Goal: Information Seeking & Learning: Find specific fact

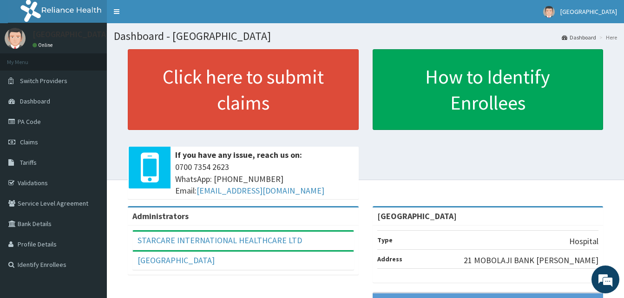
drag, startPoint x: 33, startPoint y: 122, endPoint x: 66, endPoint y: 50, distance: 79.0
click at [33, 122] on link "PA Code" at bounding box center [53, 122] width 107 height 20
drag, startPoint x: 34, startPoint y: 143, endPoint x: 53, endPoint y: 134, distance: 20.6
click at [34, 143] on span "Claims" at bounding box center [29, 142] width 18 height 8
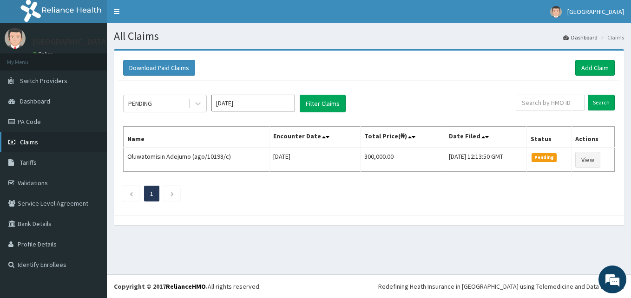
click at [43, 142] on link "Claims" at bounding box center [53, 142] width 107 height 20
click at [320, 99] on button "Filter Claims" at bounding box center [323, 104] width 46 height 18
click at [318, 102] on button "Filter Claims" at bounding box center [323, 104] width 46 height 18
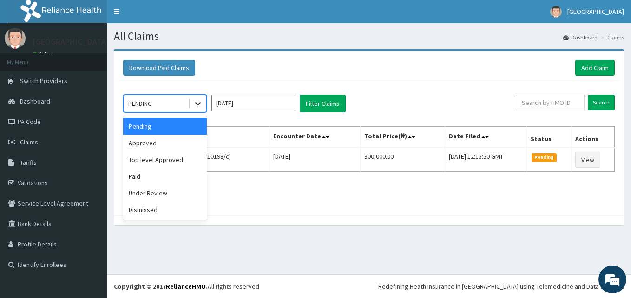
click at [198, 98] on div at bounding box center [198, 103] width 17 height 17
click at [183, 143] on div "Approved" at bounding box center [165, 143] width 84 height 17
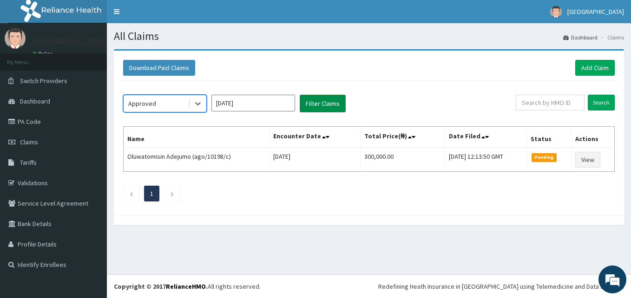
click at [324, 105] on button "Filter Claims" at bounding box center [323, 104] width 46 height 18
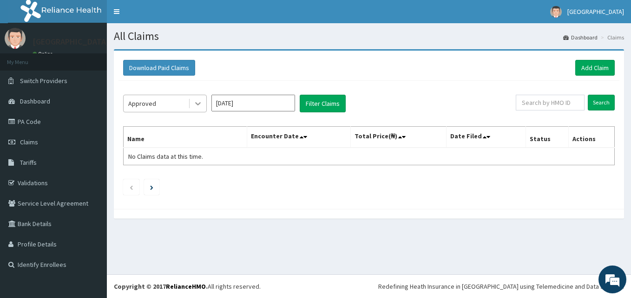
click at [203, 104] on div at bounding box center [198, 103] width 17 height 17
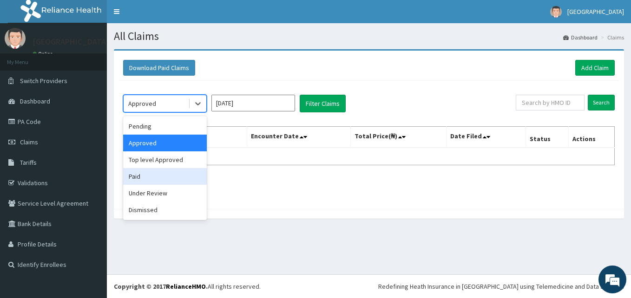
click at [180, 171] on div "Paid" at bounding box center [165, 176] width 84 height 17
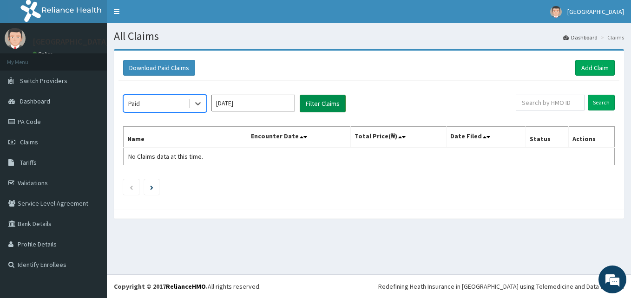
click at [322, 99] on button "Filter Claims" at bounding box center [323, 104] width 46 height 18
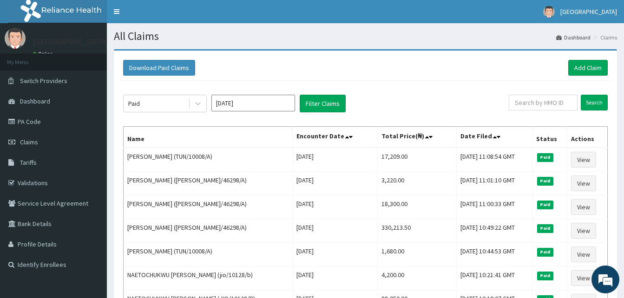
click at [290, 106] on input "[DATE]" at bounding box center [254, 103] width 84 height 17
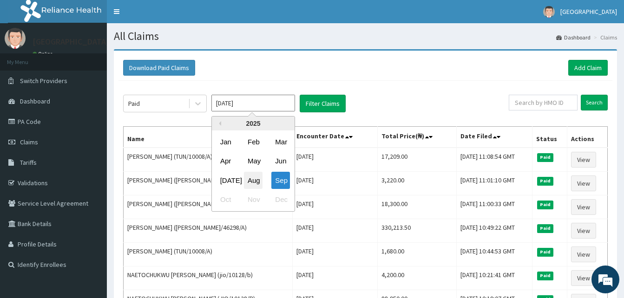
click at [260, 174] on div "Aug" at bounding box center [253, 180] width 19 height 17
type input "[DATE]"
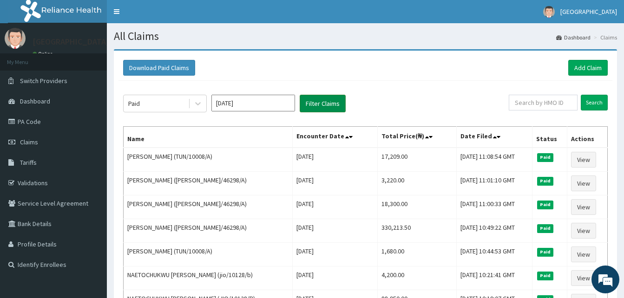
click at [315, 103] on button "Filter Claims" at bounding box center [323, 104] width 46 height 18
click at [194, 102] on icon at bounding box center [197, 103] width 9 height 9
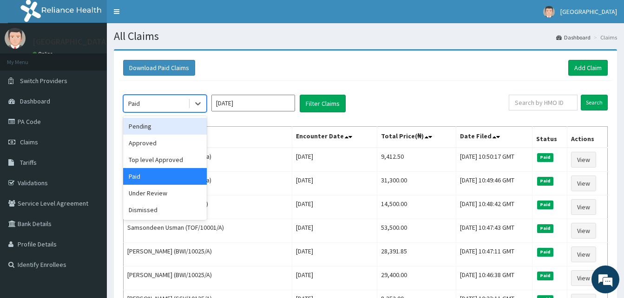
drag, startPoint x: 182, startPoint y: 124, endPoint x: 274, endPoint y: 121, distance: 92.1
click at [182, 124] on div "Pending" at bounding box center [165, 126] width 84 height 17
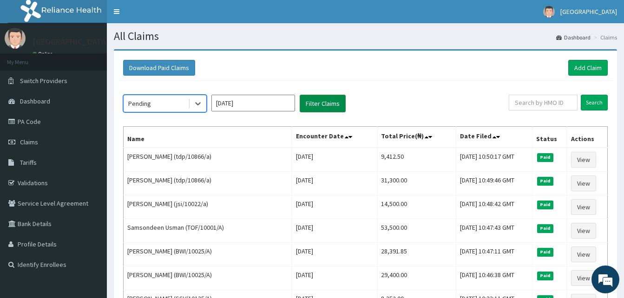
click at [318, 103] on button "Filter Claims" at bounding box center [323, 104] width 46 height 18
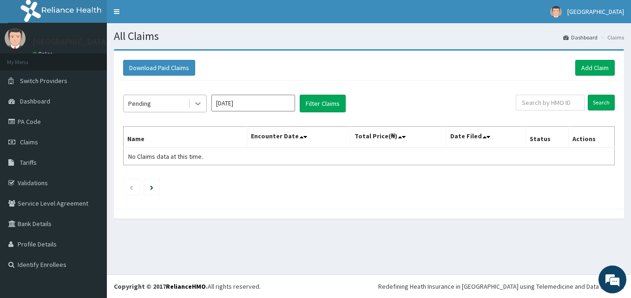
click at [198, 106] on icon at bounding box center [197, 103] width 9 height 9
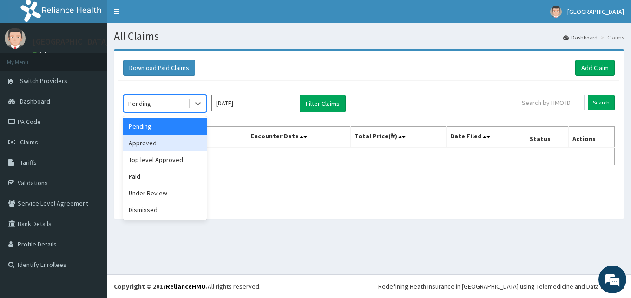
click at [172, 140] on div "Approved" at bounding box center [165, 143] width 84 height 17
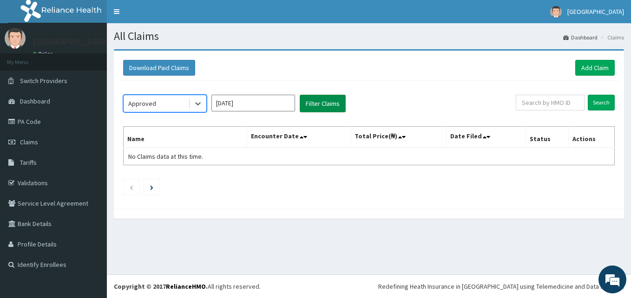
click at [314, 106] on button "Filter Claims" at bounding box center [323, 104] width 46 height 18
click at [197, 109] on div at bounding box center [198, 103] width 17 height 17
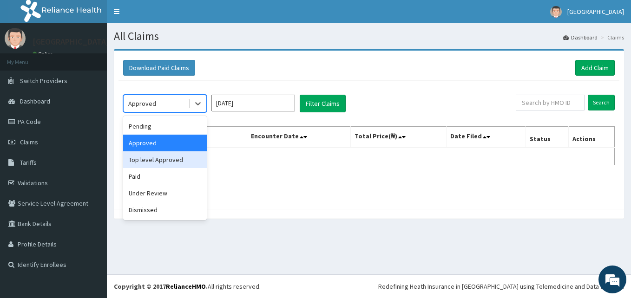
click at [186, 162] on div "Top level Approved" at bounding box center [165, 160] width 84 height 17
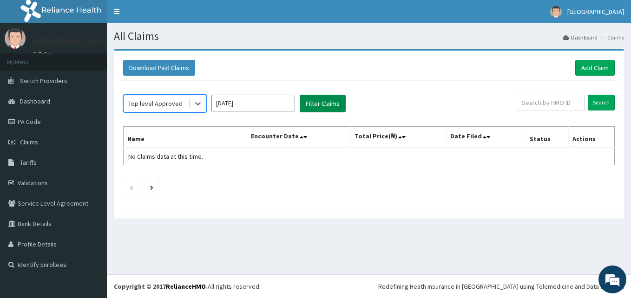
click at [316, 105] on button "Filter Claims" at bounding box center [323, 104] width 46 height 18
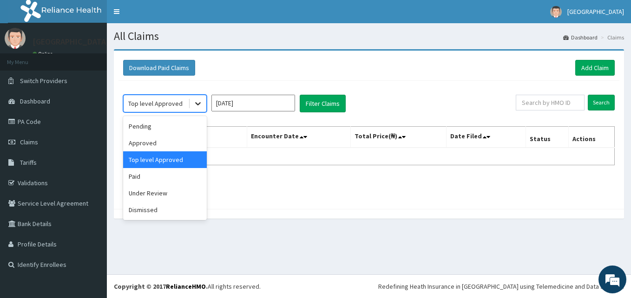
click at [199, 108] on icon at bounding box center [197, 103] width 9 height 9
click at [178, 179] on div "Paid" at bounding box center [165, 176] width 84 height 17
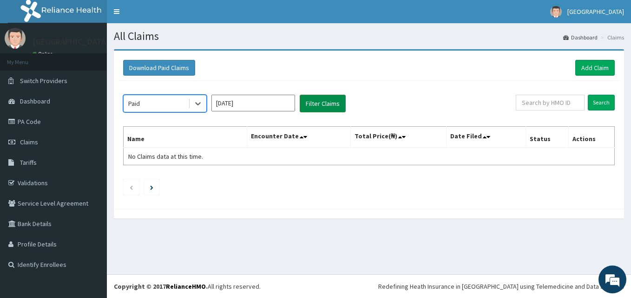
click at [320, 102] on button "Filter Claims" at bounding box center [323, 104] width 46 height 18
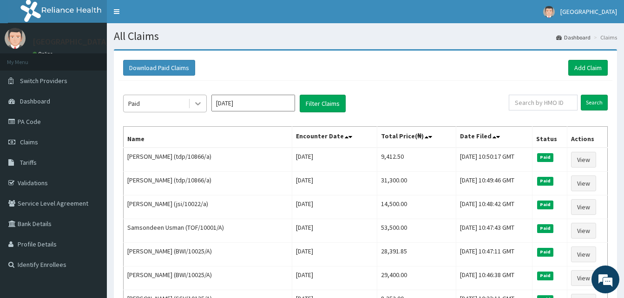
click at [196, 103] on icon at bounding box center [198, 104] width 6 height 3
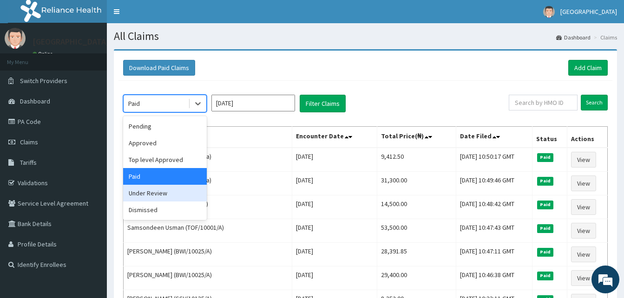
click at [184, 197] on div "Under Review" at bounding box center [165, 193] width 84 height 17
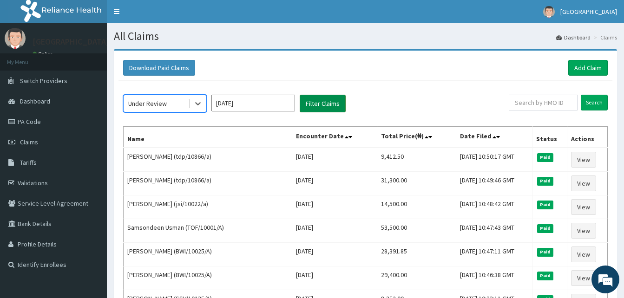
click at [319, 106] on button "Filter Claims" at bounding box center [323, 104] width 46 height 18
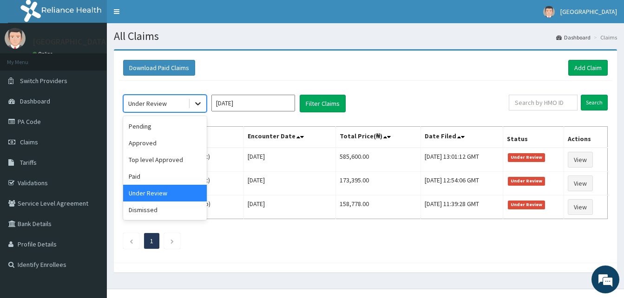
click at [203, 108] on div at bounding box center [198, 103] width 17 height 17
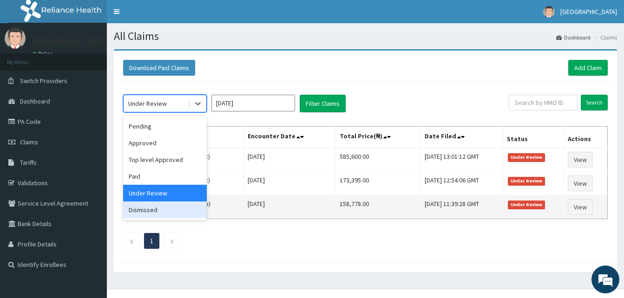
drag, startPoint x: 165, startPoint y: 211, endPoint x: 175, endPoint y: 197, distance: 17.1
click at [166, 209] on div "Dismissed" at bounding box center [165, 210] width 84 height 17
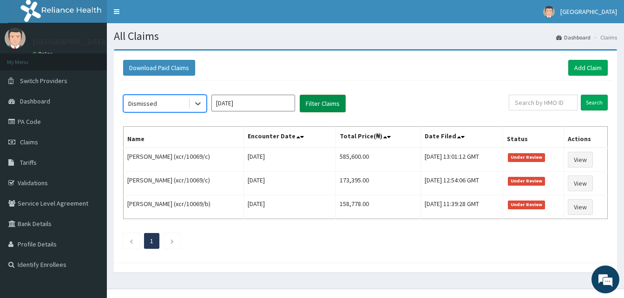
click at [340, 106] on button "Filter Claims" at bounding box center [323, 104] width 46 height 18
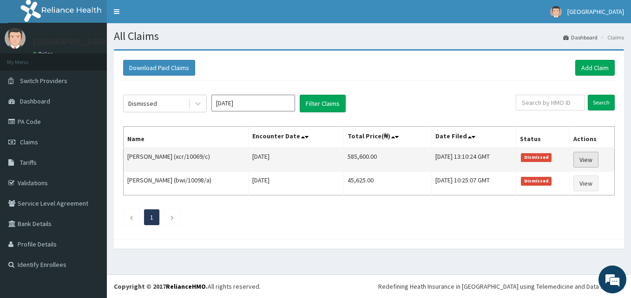
click at [583, 158] on link "View" at bounding box center [586, 160] width 25 height 16
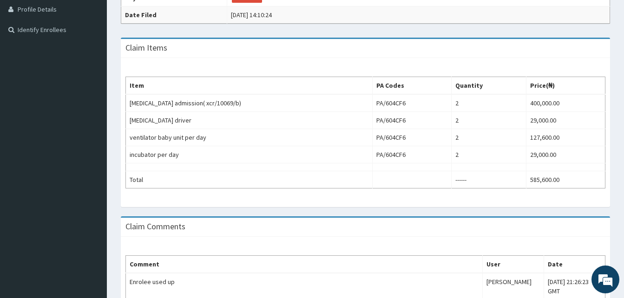
scroll to position [279, 0]
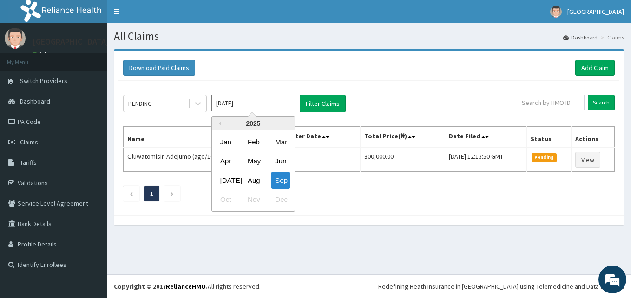
click at [273, 104] on input "[DATE]" at bounding box center [254, 103] width 84 height 17
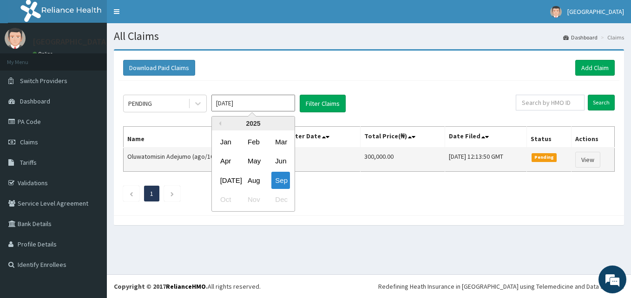
drag, startPoint x: 261, startPoint y: 181, endPoint x: 274, endPoint y: 152, distance: 31.6
click at [260, 181] on div "Aug" at bounding box center [253, 180] width 19 height 17
type input "[DATE]"
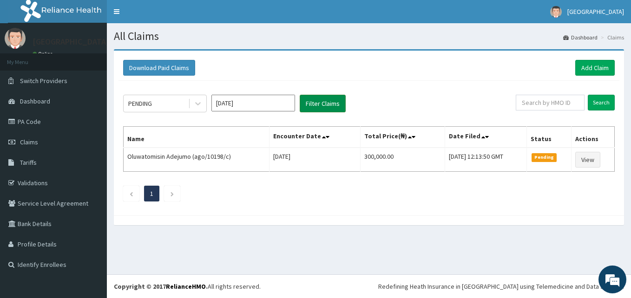
click at [334, 109] on button "Filter Claims" at bounding box center [323, 104] width 46 height 18
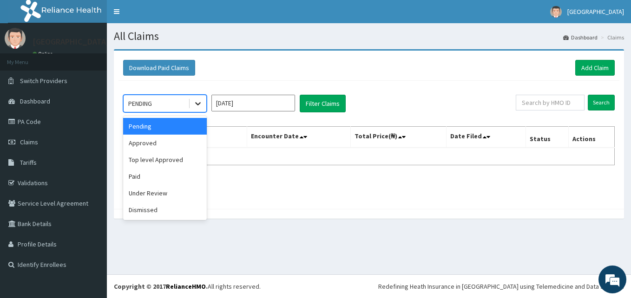
click at [196, 104] on icon at bounding box center [197, 103] width 9 height 9
click at [170, 193] on div "Under Review" at bounding box center [165, 193] width 84 height 17
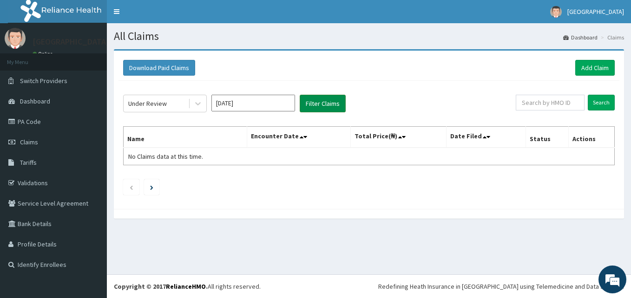
click at [331, 100] on button "Filter Claims" at bounding box center [323, 104] width 46 height 18
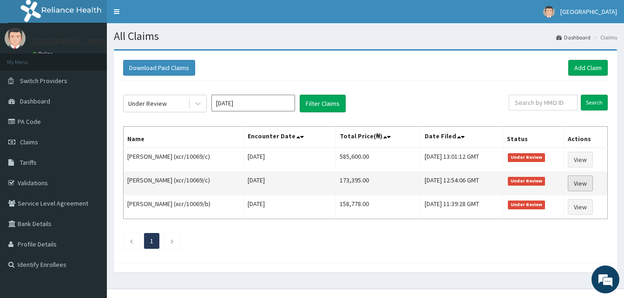
click at [583, 181] on link "View" at bounding box center [580, 184] width 25 height 16
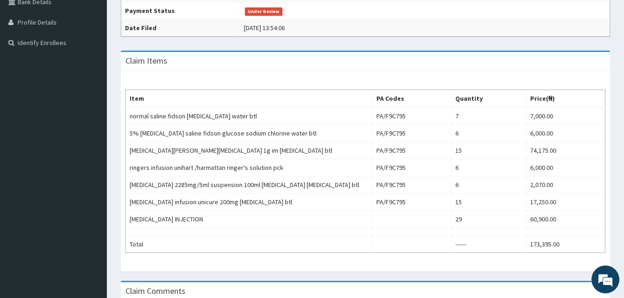
scroll to position [223, 0]
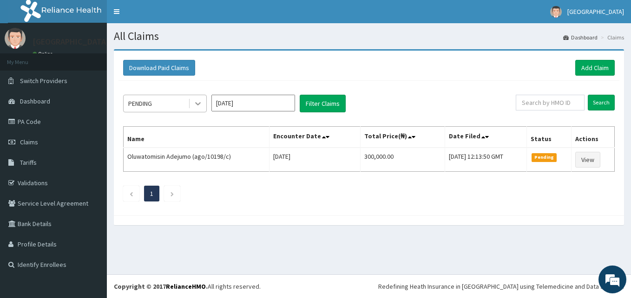
click at [197, 103] on icon at bounding box center [197, 103] width 9 height 9
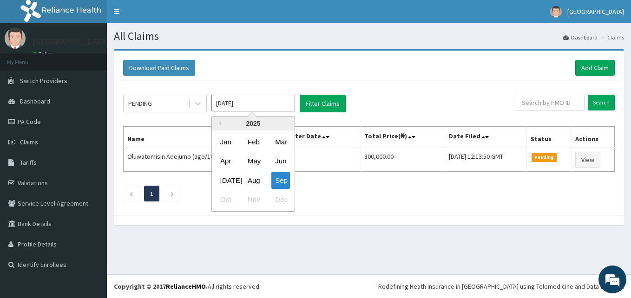
click at [260, 109] on input "[DATE]" at bounding box center [254, 103] width 84 height 17
click at [256, 179] on div "Aug" at bounding box center [253, 180] width 19 height 17
type input "Aug 2025"
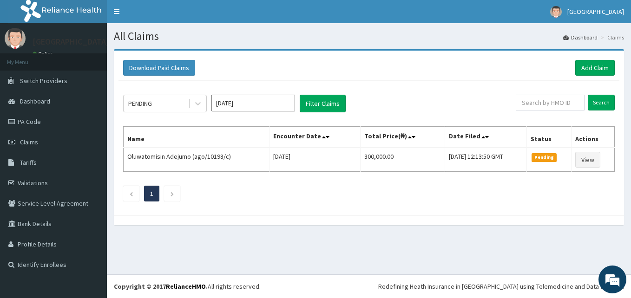
click at [350, 98] on div "PENDING Aug 2025 Filter Claims" at bounding box center [319, 104] width 393 height 18
click at [326, 105] on button "Filter Claims" at bounding box center [323, 104] width 46 height 18
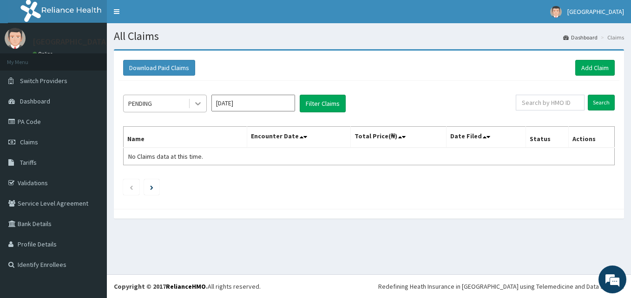
click at [195, 102] on icon at bounding box center [197, 103] width 9 height 9
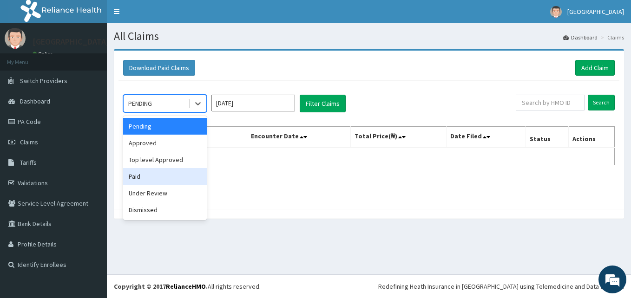
drag, startPoint x: 172, startPoint y: 176, endPoint x: 280, endPoint y: 122, distance: 120.8
click at [173, 176] on div "Paid" at bounding box center [165, 176] width 84 height 17
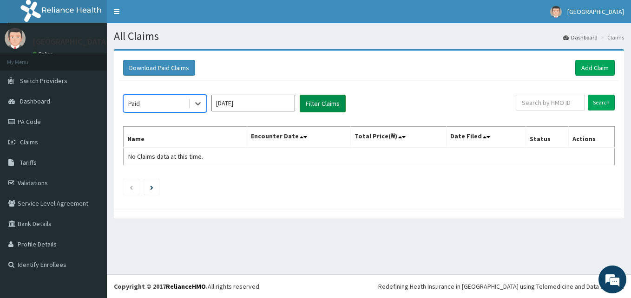
click at [323, 101] on button "Filter Claims" at bounding box center [323, 104] width 46 height 18
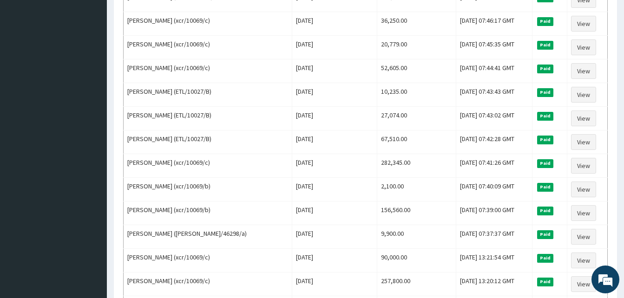
scroll to position [418, 0]
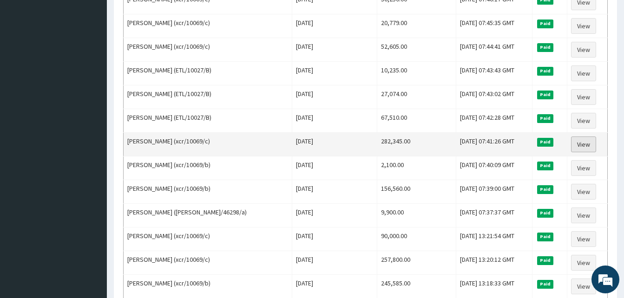
click at [585, 151] on link "View" at bounding box center [583, 145] width 25 height 16
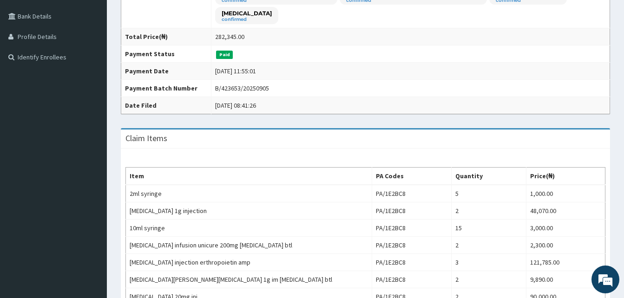
scroll to position [372, 0]
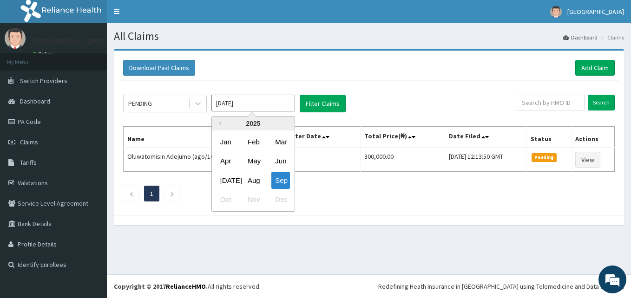
click at [292, 103] on input "[DATE]" at bounding box center [254, 103] width 84 height 17
click at [251, 179] on div "Aug" at bounding box center [253, 180] width 19 height 17
type input "[DATE]"
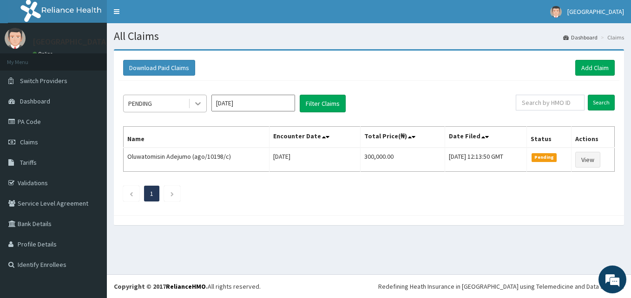
click at [195, 104] on icon at bounding box center [197, 103] width 9 height 9
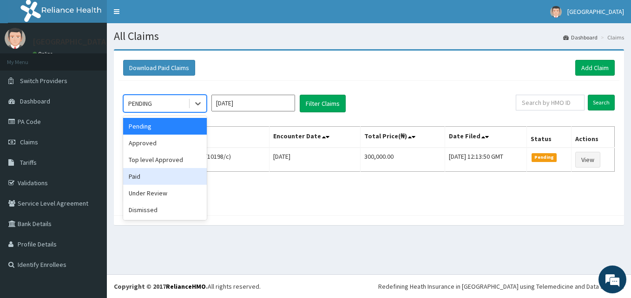
click at [165, 174] on div "Paid" at bounding box center [165, 176] width 84 height 17
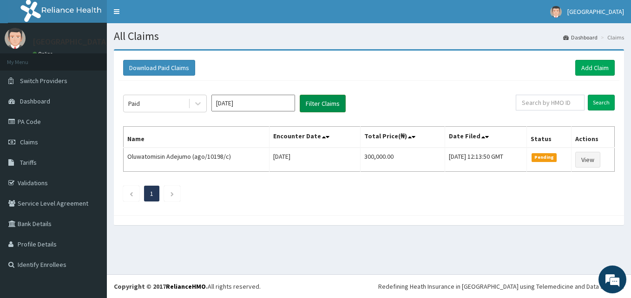
click at [319, 110] on button "Filter Claims" at bounding box center [323, 104] width 46 height 18
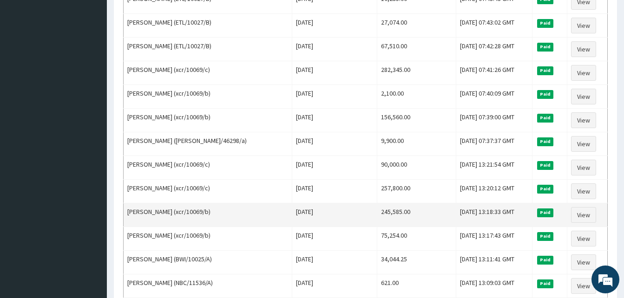
scroll to position [511, 0]
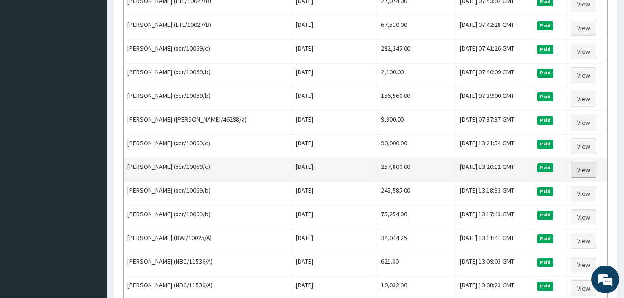
click at [586, 168] on link "View" at bounding box center [583, 170] width 25 height 16
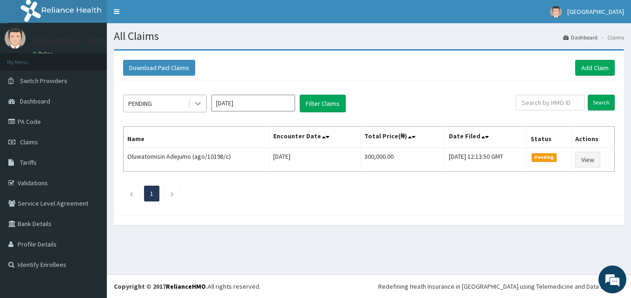
drag, startPoint x: 201, startPoint y: 103, endPoint x: 198, endPoint y: 111, distance: 8.8
click at [201, 103] on icon at bounding box center [197, 103] width 9 height 9
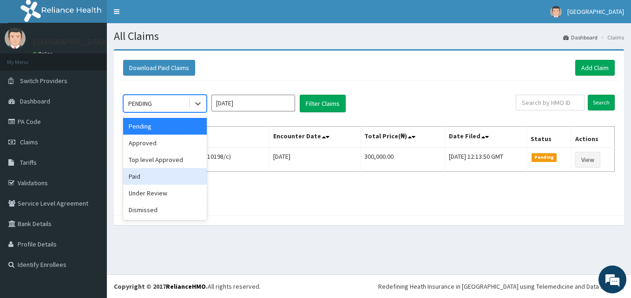
click at [177, 173] on div "Paid" at bounding box center [165, 176] width 84 height 17
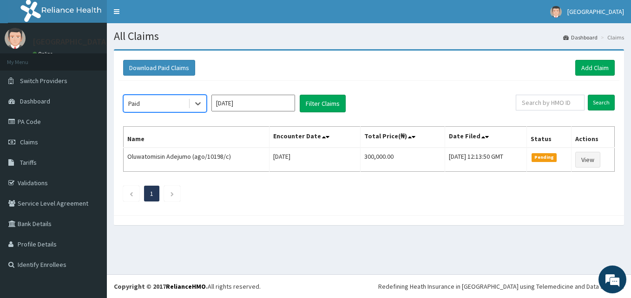
click at [280, 103] on input "Sep 2025" at bounding box center [254, 103] width 84 height 17
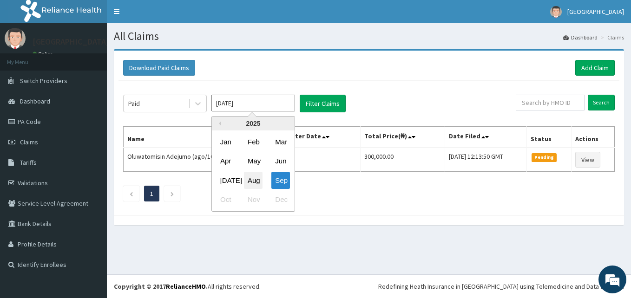
click at [255, 179] on div "Aug" at bounding box center [253, 180] width 19 height 17
type input "[DATE]"
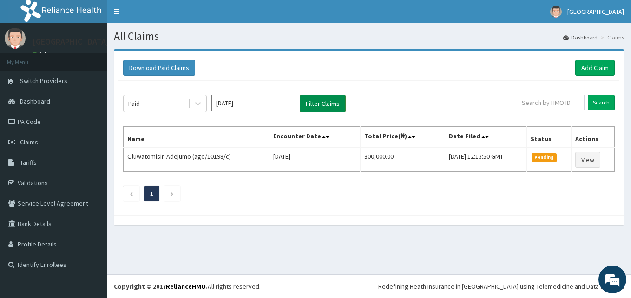
click at [316, 102] on button "Filter Claims" at bounding box center [323, 104] width 46 height 18
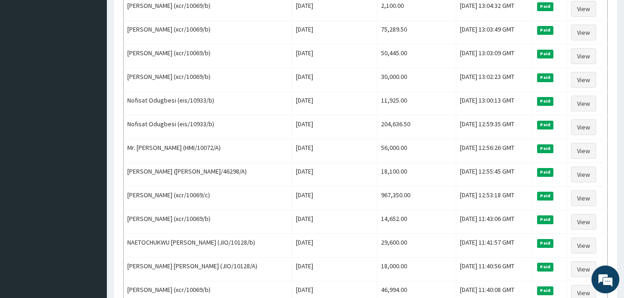
scroll to position [930, 0]
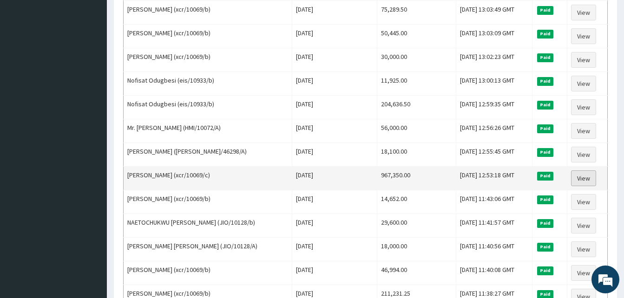
click at [576, 178] on link "View" at bounding box center [583, 179] width 25 height 16
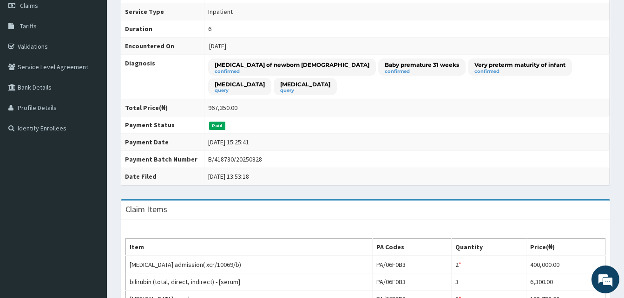
scroll to position [108, 0]
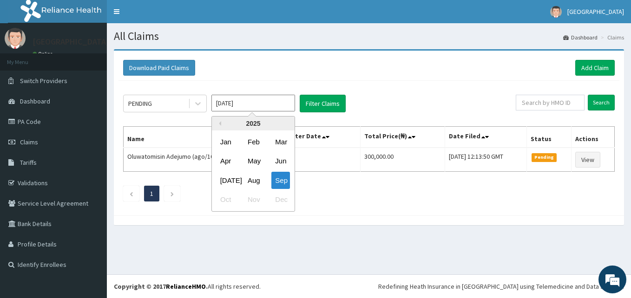
click at [291, 108] on input "[DATE]" at bounding box center [254, 103] width 84 height 17
click at [259, 182] on div "Aug" at bounding box center [253, 180] width 19 height 17
type input "Aug 2025"
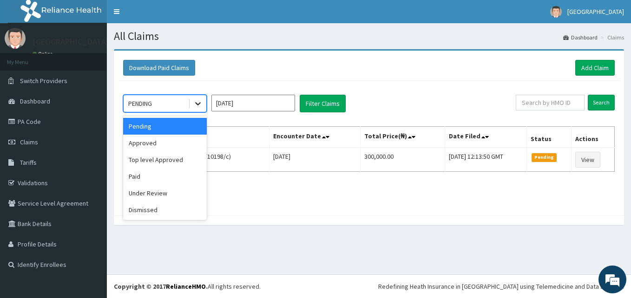
click at [197, 107] on icon at bounding box center [197, 103] width 9 height 9
click at [181, 176] on div "Paid" at bounding box center [165, 176] width 84 height 17
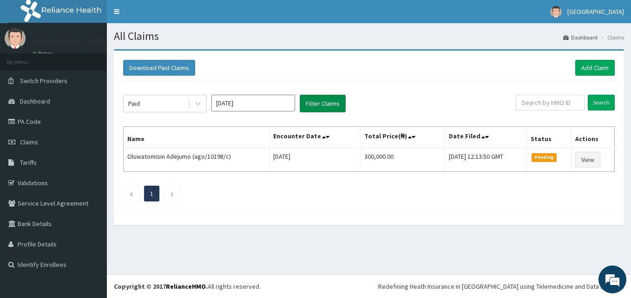
click at [315, 106] on button "Filter Claims" at bounding box center [323, 104] width 46 height 18
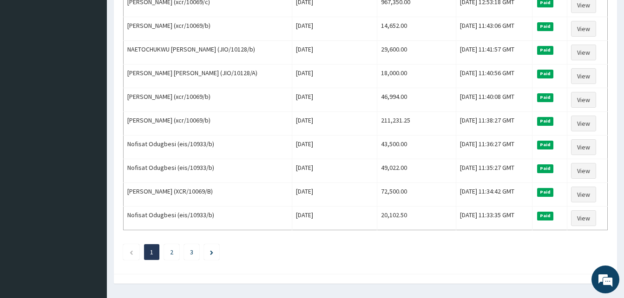
scroll to position [1129, 0]
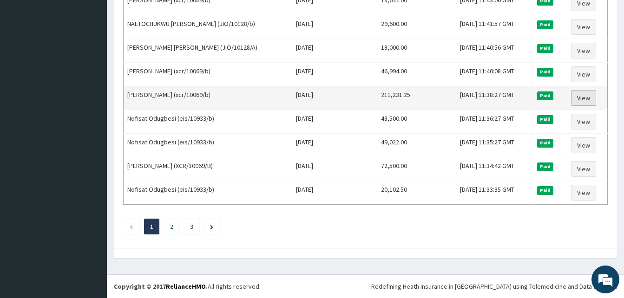
click at [587, 98] on link "View" at bounding box center [583, 98] width 25 height 16
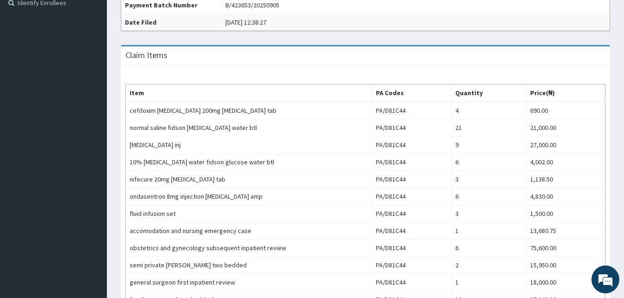
scroll to position [318, 0]
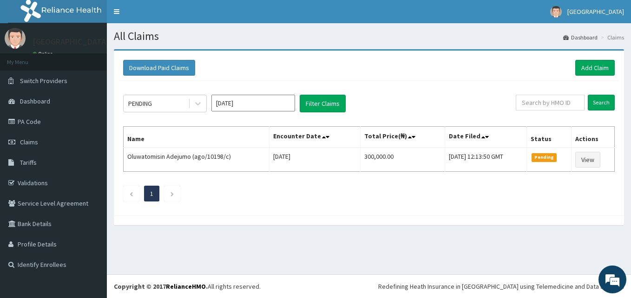
drag, startPoint x: 196, startPoint y: 110, endPoint x: 194, endPoint y: 115, distance: 5.4
click at [196, 110] on div at bounding box center [198, 103] width 17 height 17
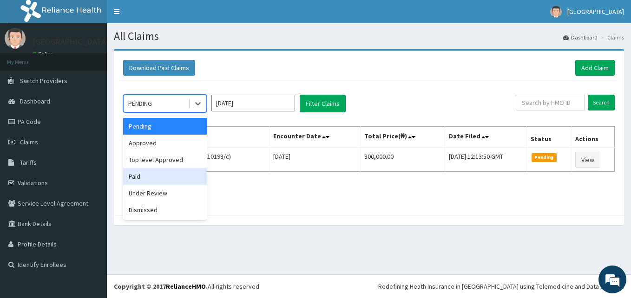
click at [182, 172] on div "Paid" at bounding box center [165, 176] width 84 height 17
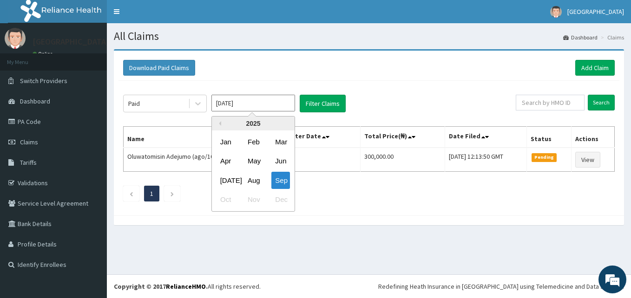
click at [291, 106] on input "[DATE]" at bounding box center [254, 103] width 84 height 17
click at [250, 177] on div "Aug" at bounding box center [253, 180] width 19 height 17
type input "[DATE]"
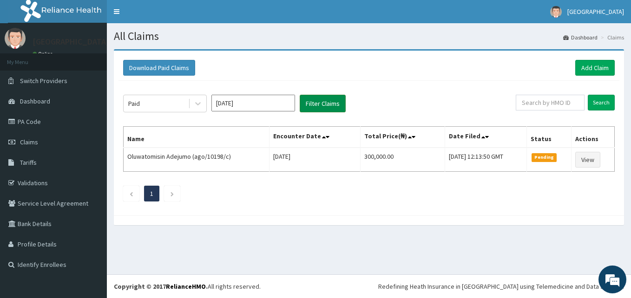
click at [319, 106] on button "Filter Claims" at bounding box center [323, 104] width 46 height 18
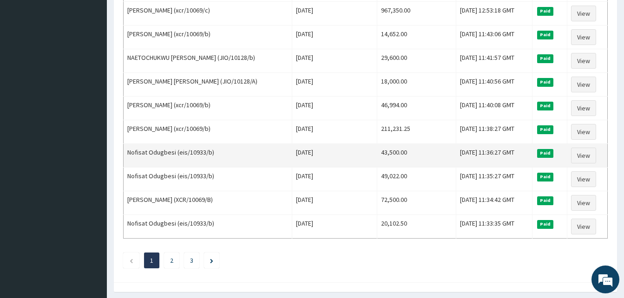
scroll to position [1116, 0]
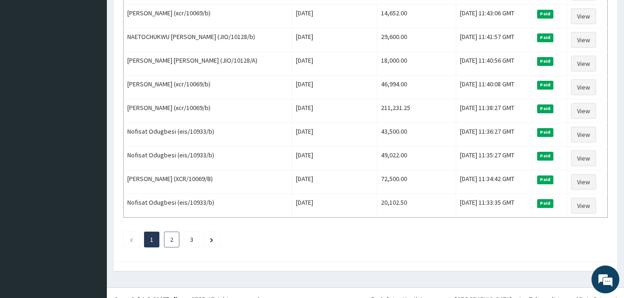
click at [170, 238] on li "2" at bounding box center [171, 240] width 15 height 16
click at [175, 243] on li "2" at bounding box center [171, 240] width 15 height 16
click at [171, 239] on link "2" at bounding box center [171, 240] width 3 height 8
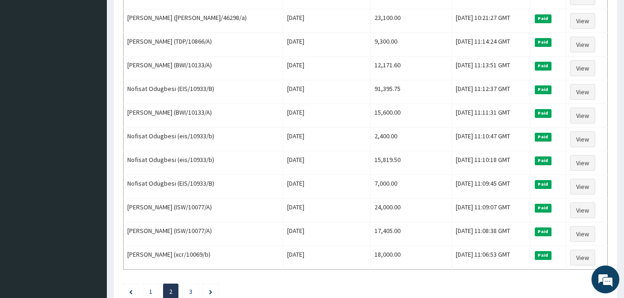
scroll to position [1069, 0]
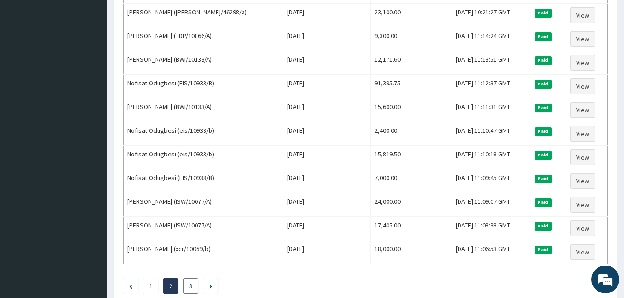
click at [191, 284] on link "3" at bounding box center [190, 286] width 3 height 8
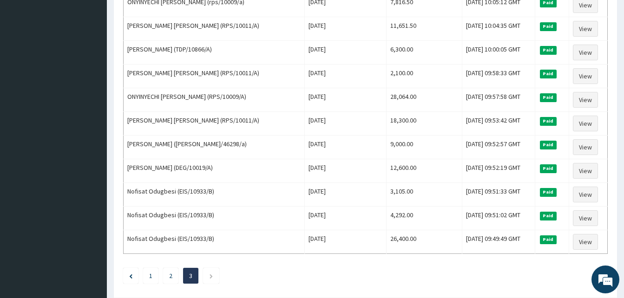
scroll to position [930, 0]
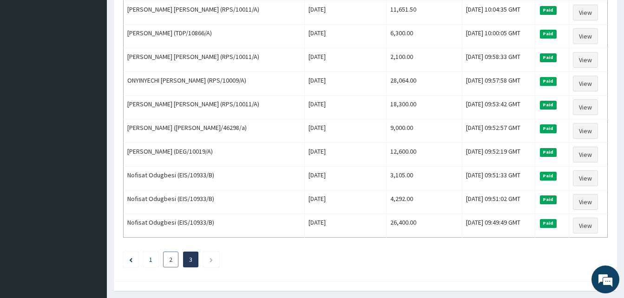
click at [170, 260] on link "2" at bounding box center [170, 260] width 3 height 8
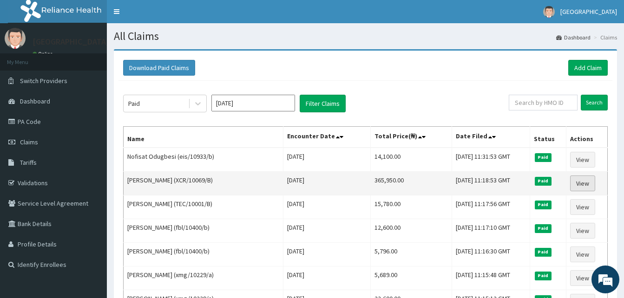
click at [587, 187] on link "View" at bounding box center [582, 184] width 25 height 16
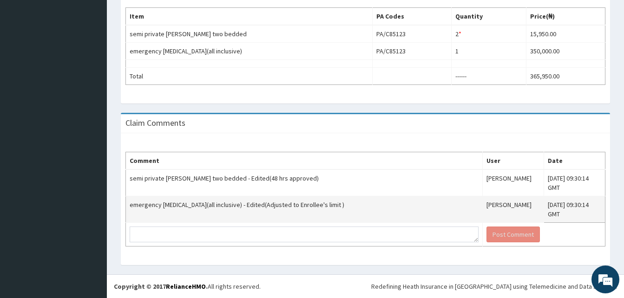
scroll to position [292, 0]
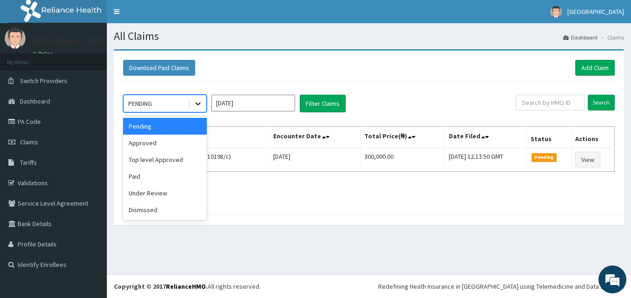
click at [199, 102] on icon at bounding box center [197, 103] width 9 height 9
click at [179, 172] on div "Paid" at bounding box center [165, 176] width 84 height 17
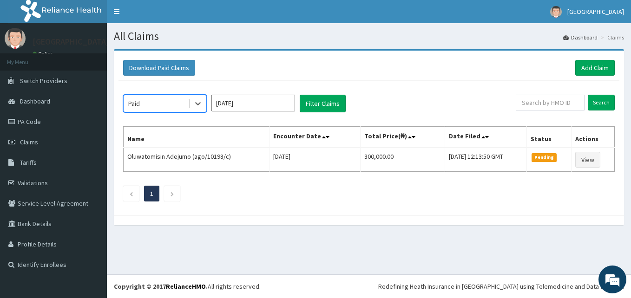
click at [292, 109] on input "[DATE]" at bounding box center [254, 103] width 84 height 17
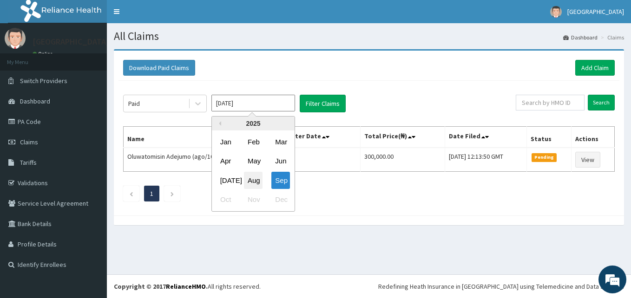
click at [256, 179] on div "Aug" at bounding box center [253, 180] width 19 height 17
type input "[DATE]"
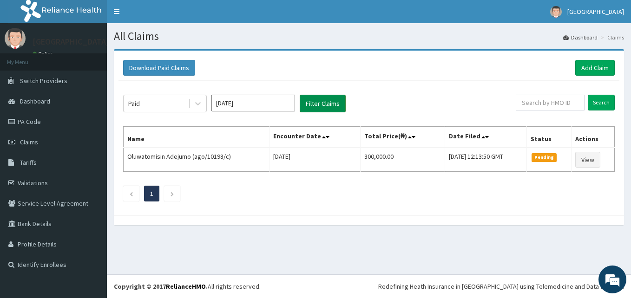
click at [317, 100] on button "Filter Claims" at bounding box center [323, 104] width 46 height 18
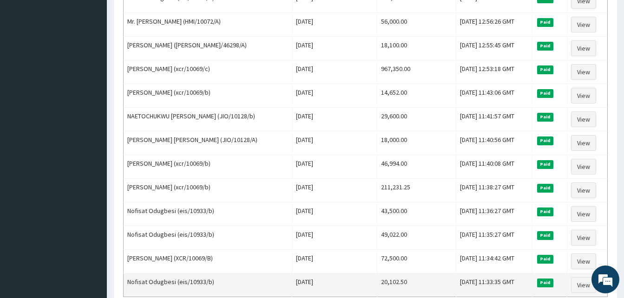
scroll to position [1129, 0]
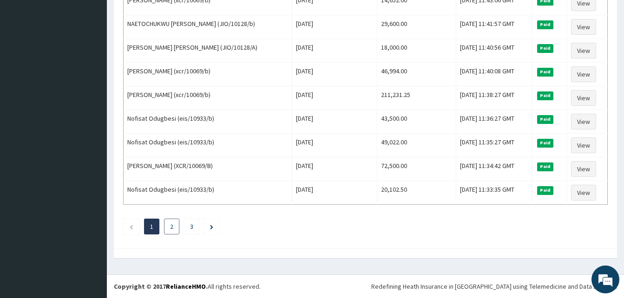
click at [172, 228] on link "2" at bounding box center [171, 227] width 3 height 8
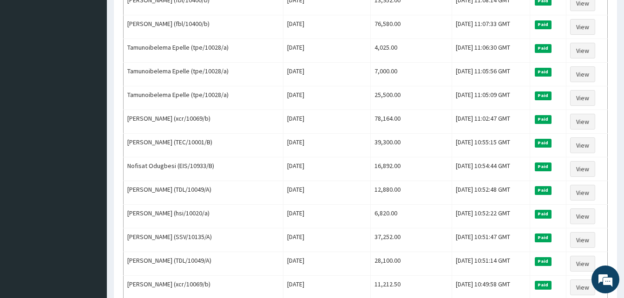
scroll to position [511, 0]
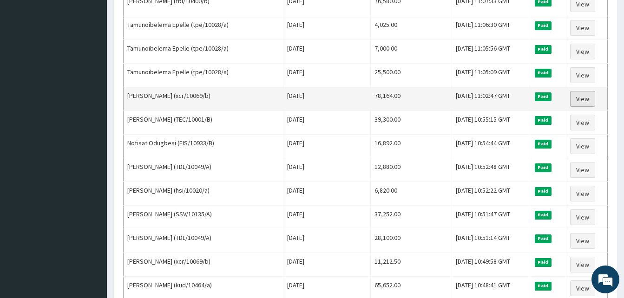
click at [583, 98] on link "View" at bounding box center [582, 99] width 25 height 16
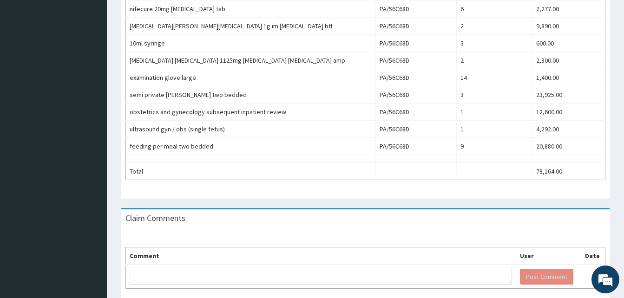
scroll to position [372, 0]
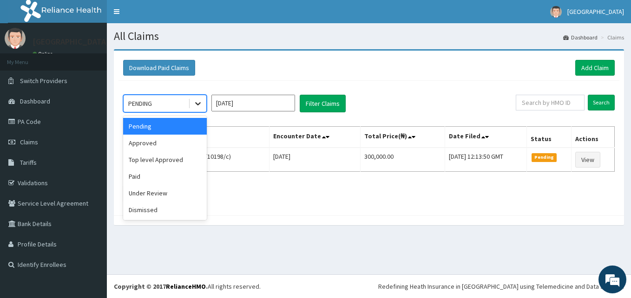
click at [201, 106] on icon at bounding box center [197, 103] width 9 height 9
click at [163, 176] on div "Paid" at bounding box center [165, 176] width 84 height 17
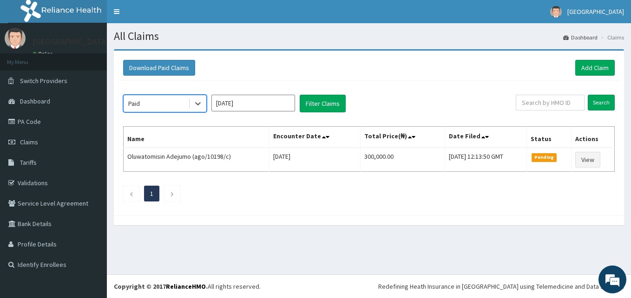
click at [288, 108] on input "[DATE]" at bounding box center [254, 103] width 84 height 17
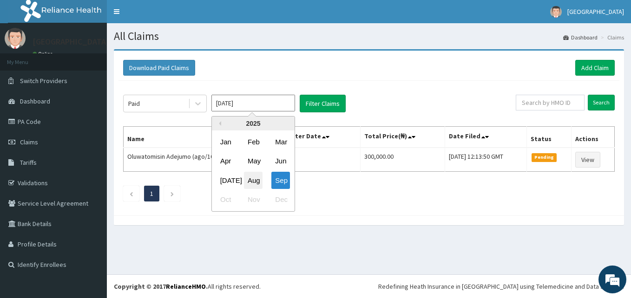
click at [251, 178] on div "Aug" at bounding box center [253, 180] width 19 height 17
type input "[DATE]"
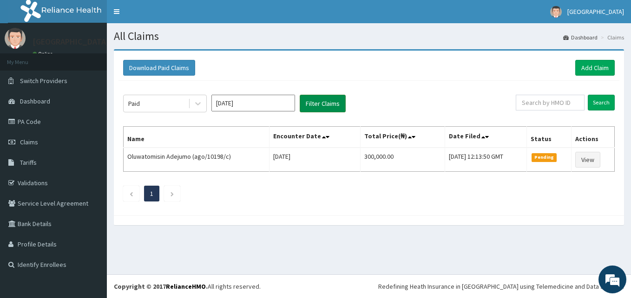
click at [328, 99] on button "Filter Claims" at bounding box center [323, 104] width 46 height 18
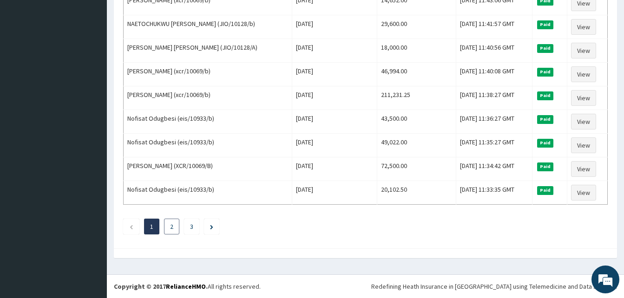
click at [167, 231] on li "2" at bounding box center [171, 227] width 15 height 16
click at [171, 224] on link "2" at bounding box center [171, 227] width 3 height 8
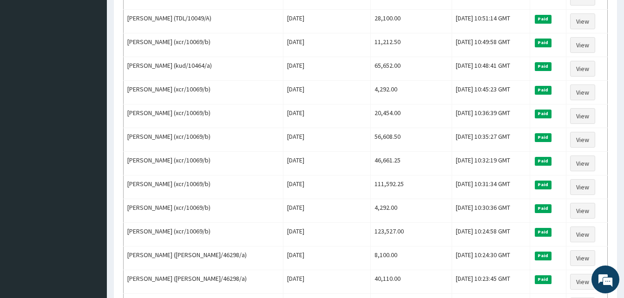
scroll to position [744, 0]
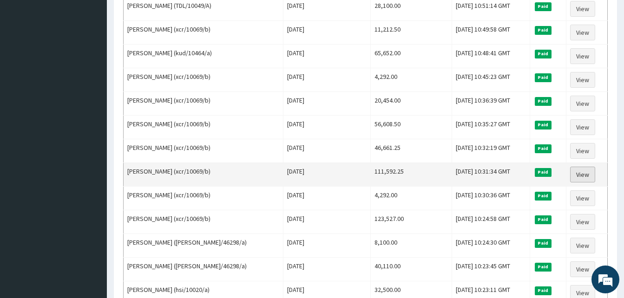
click at [578, 178] on link "View" at bounding box center [582, 175] width 25 height 16
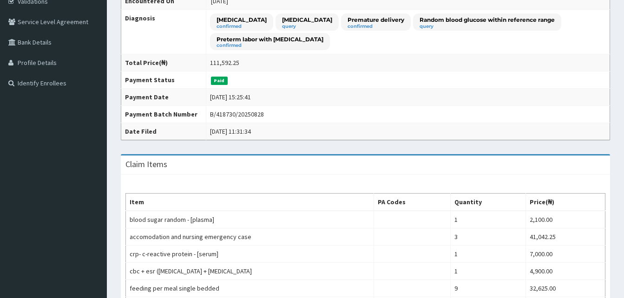
scroll to position [232, 0]
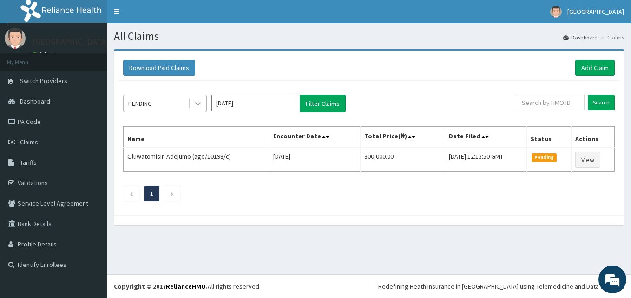
click at [192, 100] on div at bounding box center [198, 103] width 17 height 17
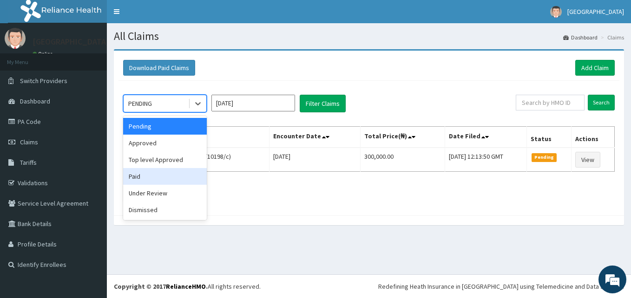
drag, startPoint x: 179, startPoint y: 178, endPoint x: 185, endPoint y: 172, distance: 8.9
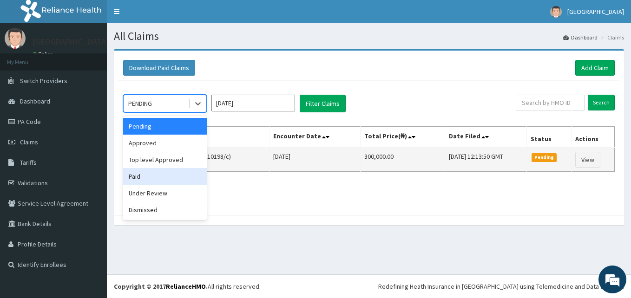
click at [179, 177] on div "Paid" at bounding box center [165, 176] width 84 height 17
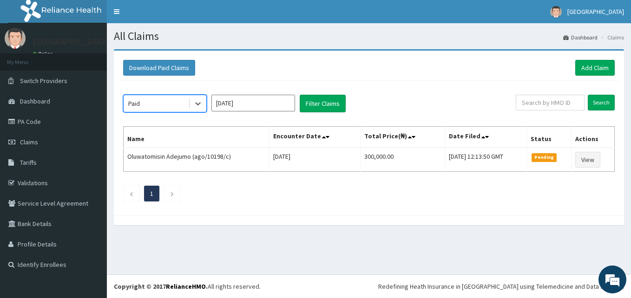
click at [284, 106] on input "Sep 2025" at bounding box center [254, 103] width 84 height 17
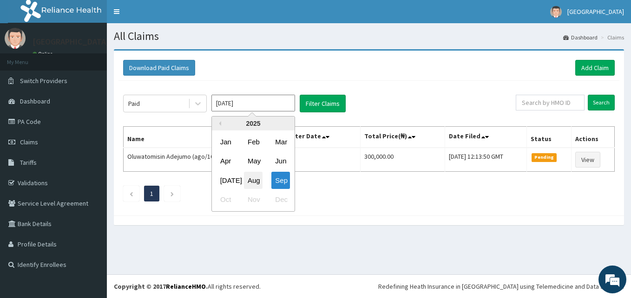
click at [260, 185] on div "Aug" at bounding box center [253, 180] width 19 height 17
type input "Aug 2025"
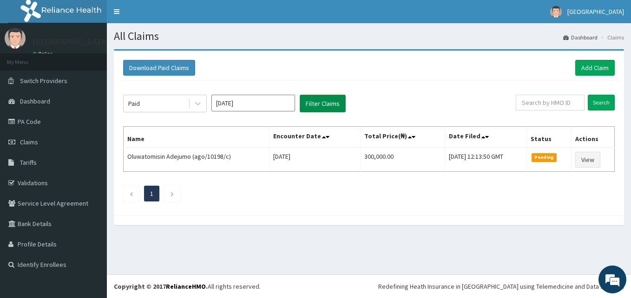
click at [337, 107] on button "Filter Claims" at bounding box center [323, 104] width 46 height 18
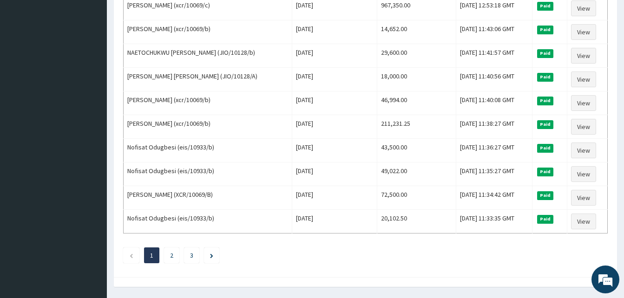
scroll to position [1129, 0]
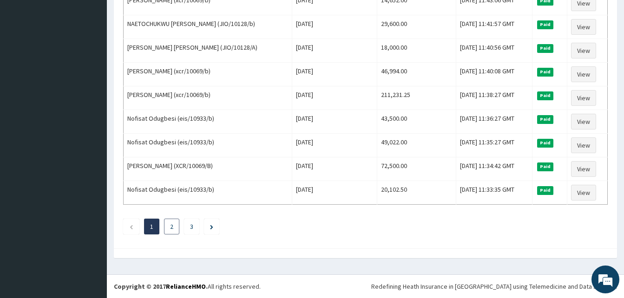
click at [172, 227] on link "2" at bounding box center [171, 227] width 3 height 8
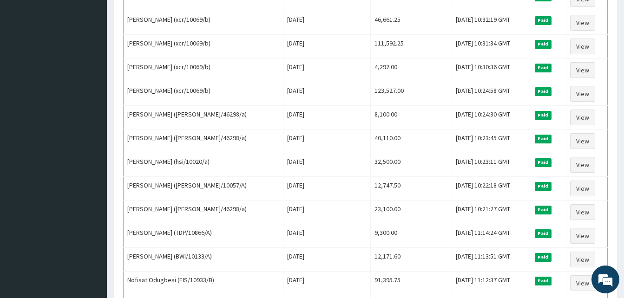
scroll to position [850, 0]
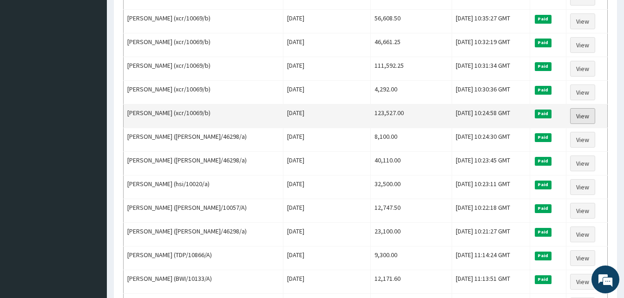
click at [588, 120] on link "View" at bounding box center [582, 116] width 25 height 16
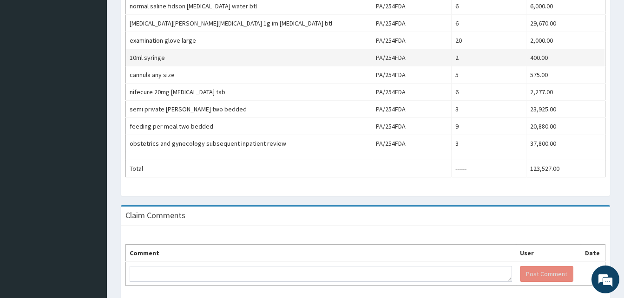
scroll to position [444, 0]
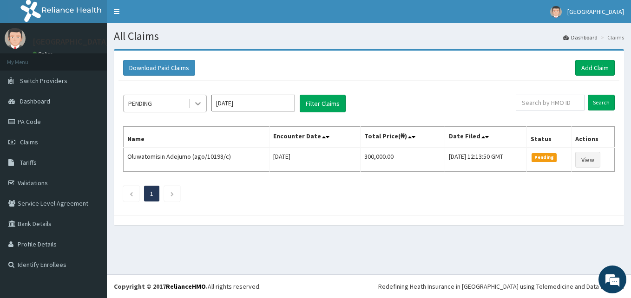
click at [199, 101] on icon at bounding box center [197, 103] width 9 height 9
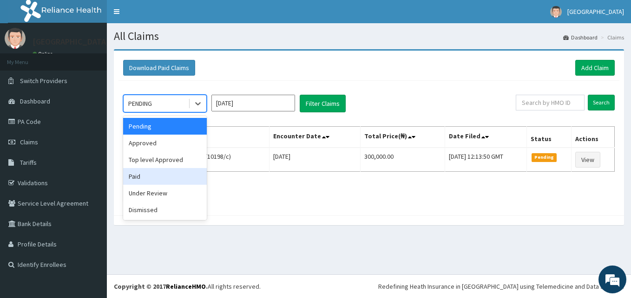
click at [175, 173] on div "Paid" at bounding box center [165, 176] width 84 height 17
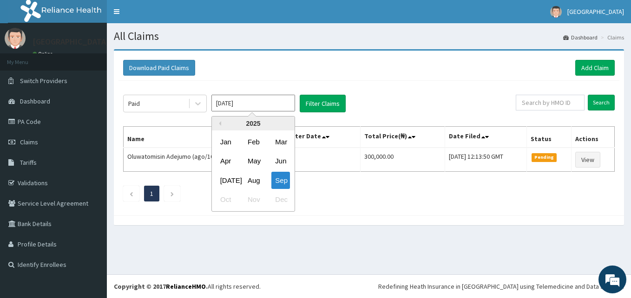
click at [284, 101] on input "Sep 2025" at bounding box center [254, 103] width 84 height 17
click at [248, 178] on div "Aug" at bounding box center [253, 180] width 19 height 17
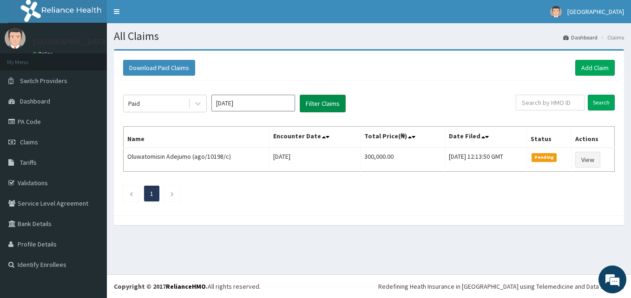
click at [308, 102] on button "Filter Claims" at bounding box center [323, 104] width 46 height 18
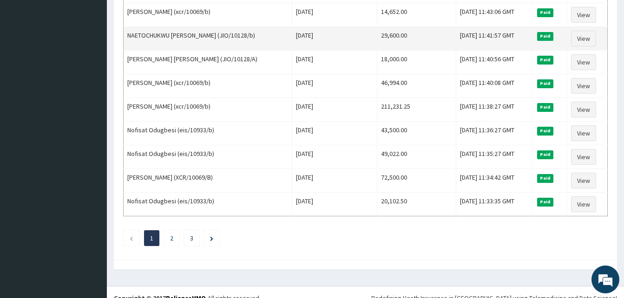
scroll to position [1129, 0]
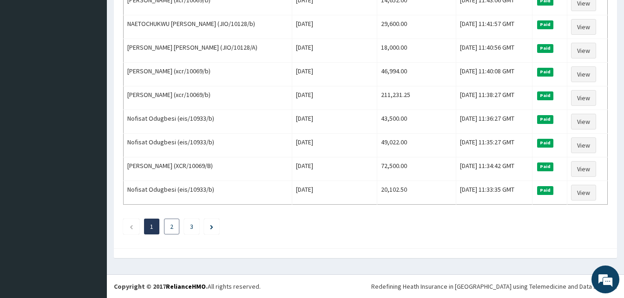
click at [172, 230] on link "2" at bounding box center [171, 227] width 3 height 8
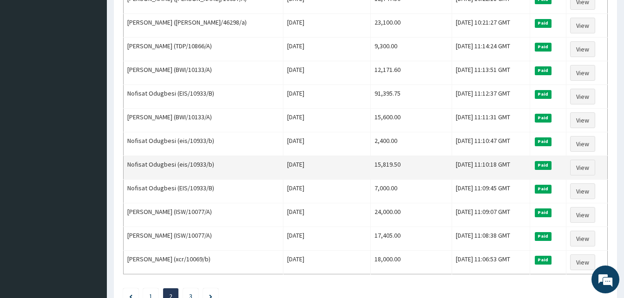
scroll to position [1069, 0]
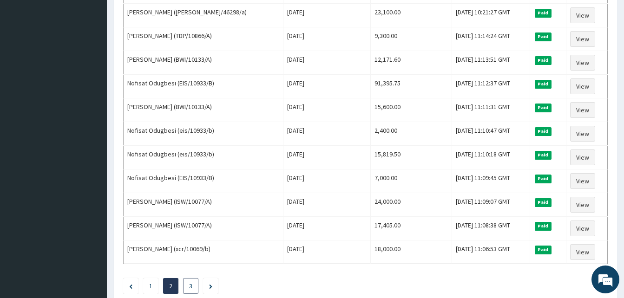
click at [186, 285] on li "3" at bounding box center [190, 286] width 15 height 16
click at [191, 283] on link "3" at bounding box center [190, 286] width 3 height 8
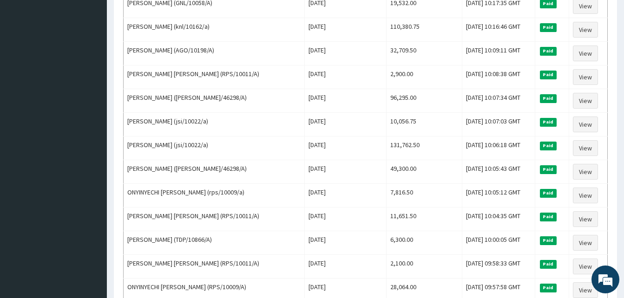
scroll to position [963, 0]
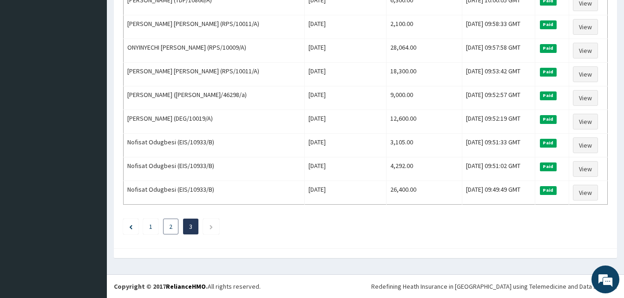
click at [172, 228] on link "2" at bounding box center [170, 227] width 3 height 8
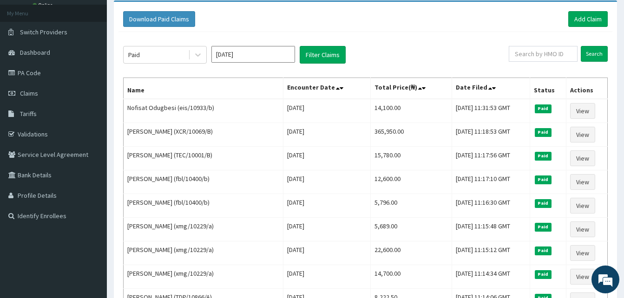
scroll to position [0, 0]
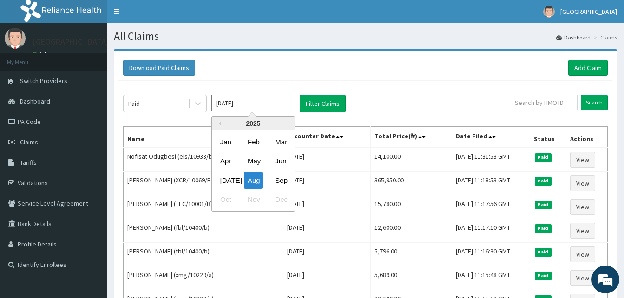
click at [275, 106] on input "Aug 2025" at bounding box center [254, 103] width 84 height 17
click at [291, 186] on div "Jul Aug Sep" at bounding box center [253, 180] width 83 height 19
click at [281, 179] on div "Sep" at bounding box center [280, 180] width 19 height 17
type input "Sep 2025"
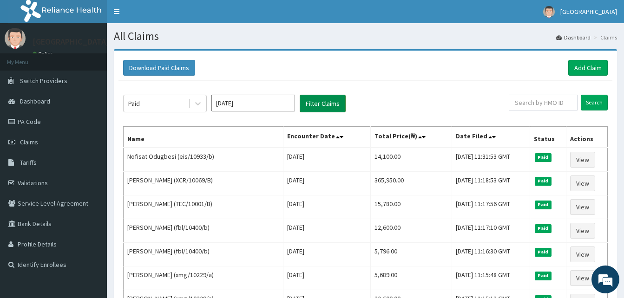
click at [328, 100] on button "Filter Claims" at bounding box center [323, 104] width 46 height 18
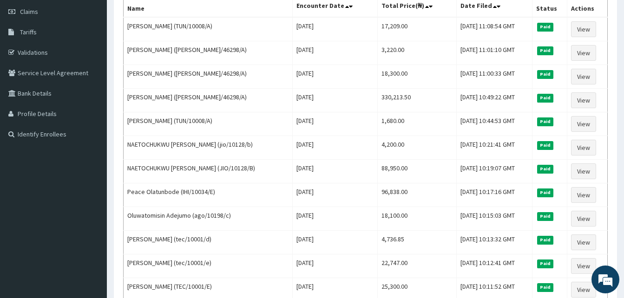
scroll to position [139, 0]
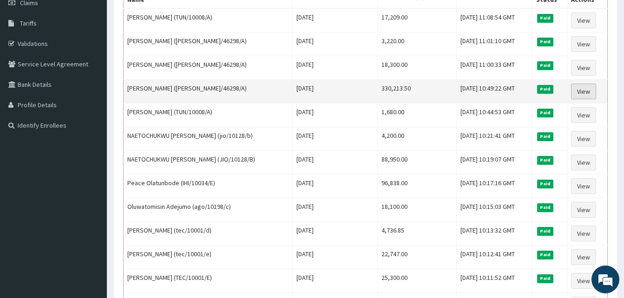
click at [594, 93] on link "View" at bounding box center [583, 92] width 25 height 16
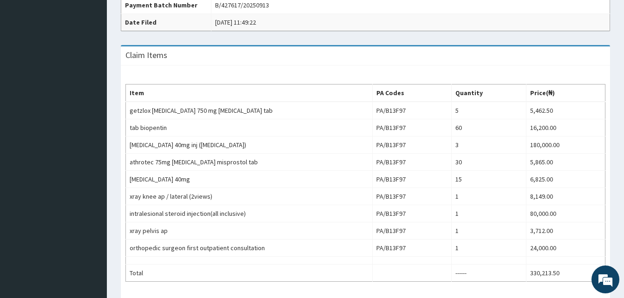
scroll to position [279, 0]
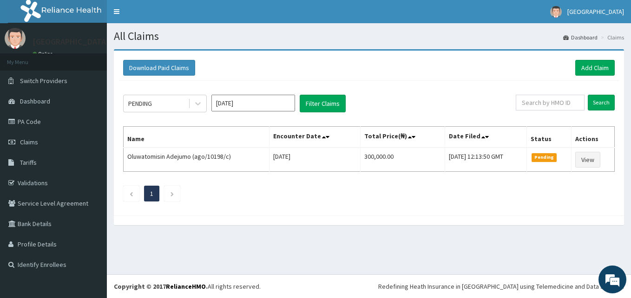
click at [281, 98] on input "[DATE]" at bounding box center [254, 103] width 84 height 17
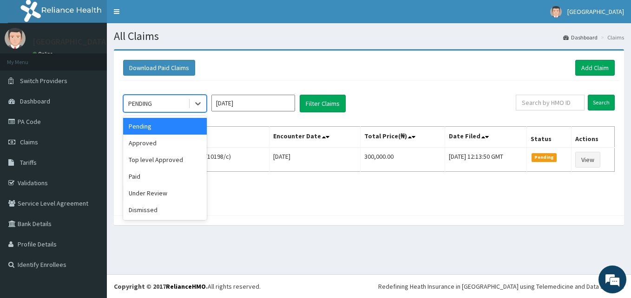
drag, startPoint x: 193, startPoint y: 101, endPoint x: 173, endPoint y: 144, distance: 47.0
click at [193, 103] on icon at bounding box center [197, 103] width 9 height 9
click at [171, 173] on div "Paid" at bounding box center [165, 176] width 84 height 17
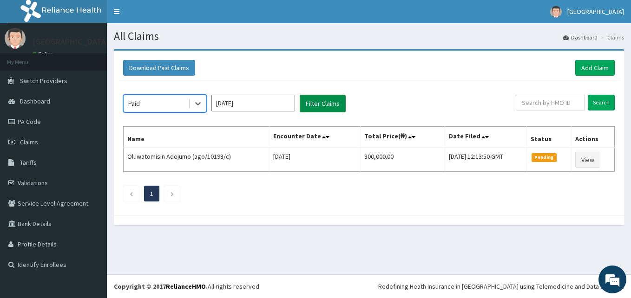
click at [315, 101] on button "Filter Claims" at bounding box center [323, 104] width 46 height 18
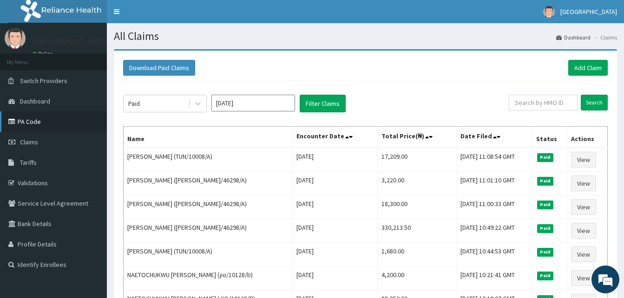
click at [19, 119] on link "PA Code" at bounding box center [53, 122] width 107 height 20
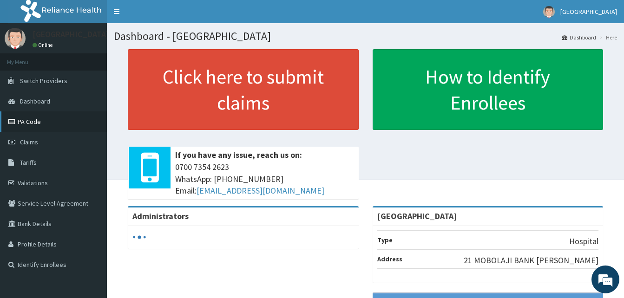
click at [31, 121] on link "PA Code" at bounding box center [53, 122] width 107 height 20
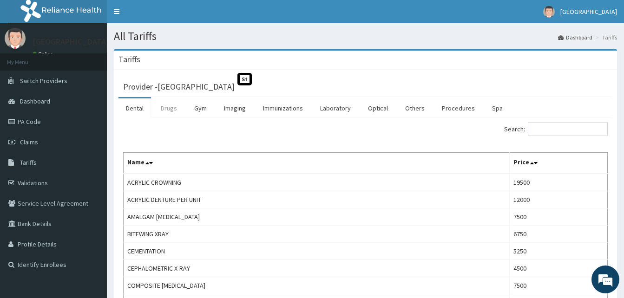
click at [166, 110] on link "Drugs" at bounding box center [168, 109] width 31 height 20
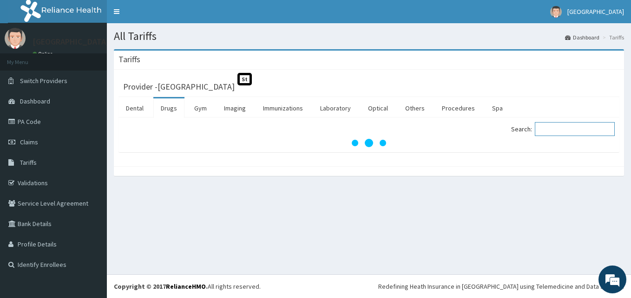
click at [576, 124] on input "Search:" at bounding box center [575, 129] width 80 height 14
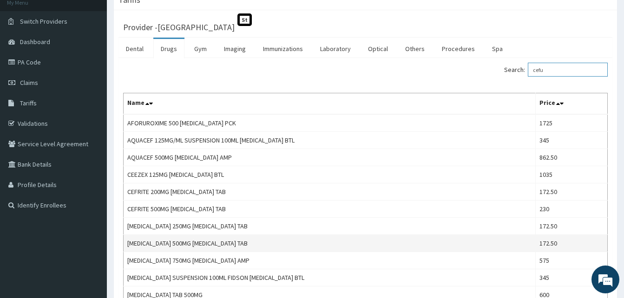
scroll to position [39, 0]
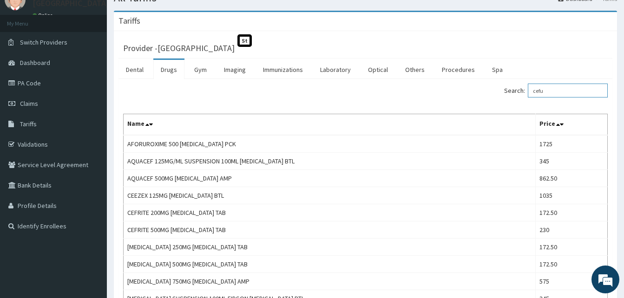
click at [563, 89] on input "cefu" at bounding box center [568, 91] width 80 height 14
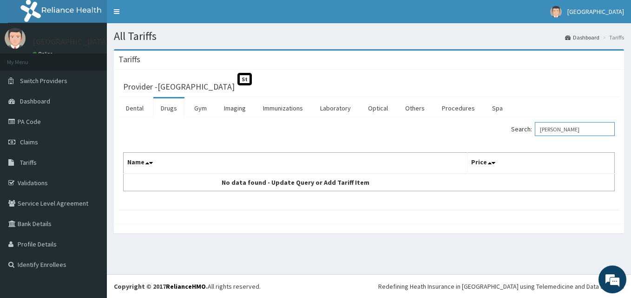
click at [584, 132] on input "[PERSON_NAME]" at bounding box center [575, 129] width 80 height 14
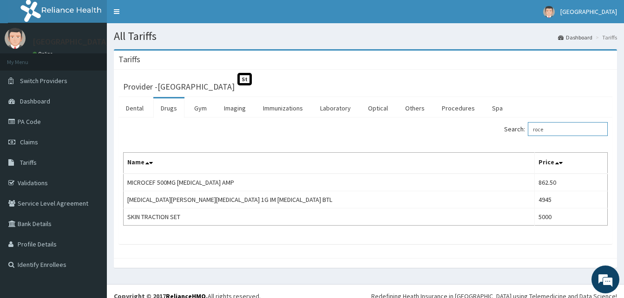
click at [564, 132] on input "roce" at bounding box center [568, 129] width 80 height 14
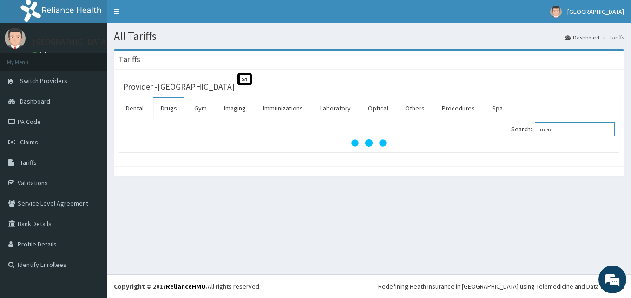
click at [576, 130] on input "mero" at bounding box center [575, 129] width 80 height 14
click at [575, 125] on input "doxy" at bounding box center [575, 129] width 80 height 14
type input "diclo"
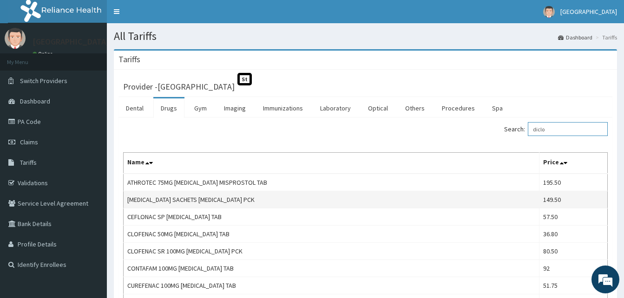
scroll to position [46, 0]
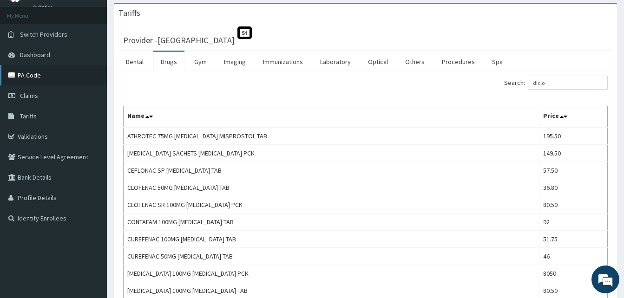
click at [36, 79] on link "PA Code" at bounding box center [53, 75] width 107 height 20
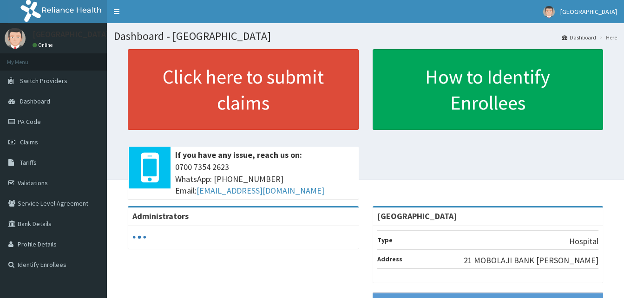
click at [31, 123] on link "PA Code" at bounding box center [53, 122] width 107 height 20
click at [49, 124] on link "PA Code" at bounding box center [53, 122] width 107 height 20
